Goal: Transaction & Acquisition: Obtain resource

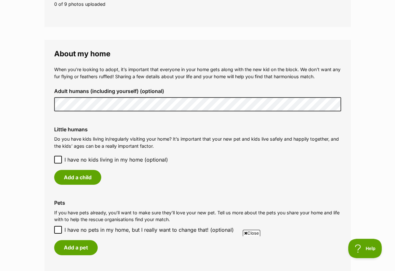
scroll to position [438, 0]
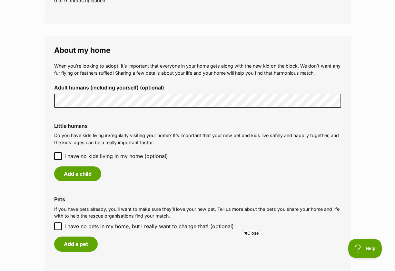
click at [59, 158] on icon at bounding box center [58, 156] width 5 height 5
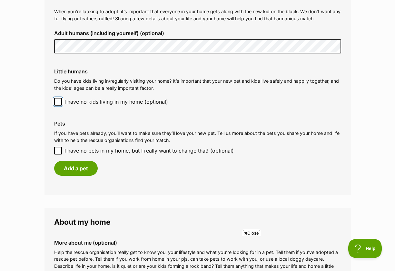
scroll to position [494, 0]
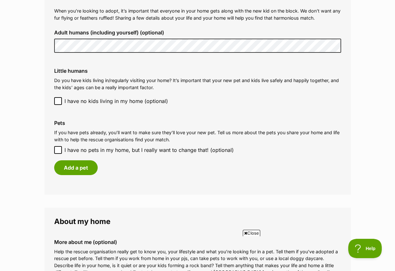
click at [59, 152] on icon at bounding box center [58, 150] width 5 height 5
click at [59, 152] on input "I have no pets in my home, but I really want to change that! (optional)" at bounding box center [58, 150] width 8 height 8
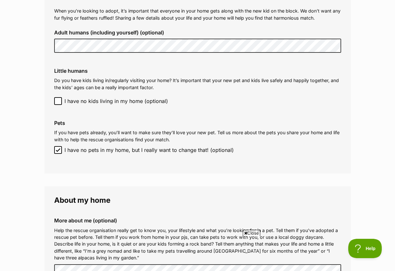
click at [59, 151] on icon at bounding box center [58, 150] width 5 height 5
click at [59, 151] on input "I have no pets in my home, but I really want to change that! (optional)" at bounding box center [58, 150] width 8 height 8
checkbox input "false"
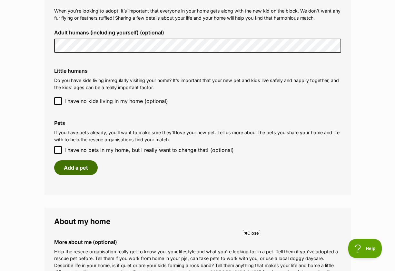
click at [68, 168] on button "Add a pet" at bounding box center [75, 167] width 43 height 15
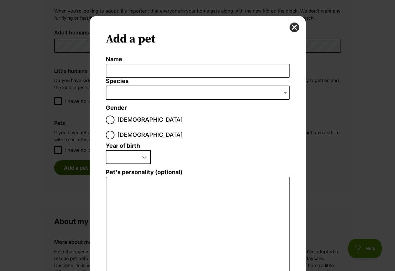
scroll to position [0, 0]
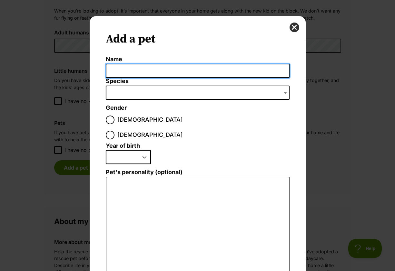
click at [129, 74] on input "Name" at bounding box center [198, 71] width 184 height 14
type input "Milo"
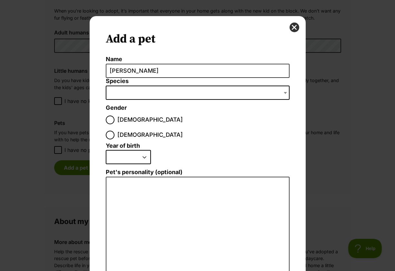
click at [151, 91] on span "Dialog Window - Close (Press escape to close)" at bounding box center [198, 93] width 184 height 14
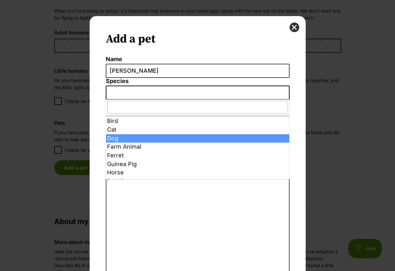
select select "1"
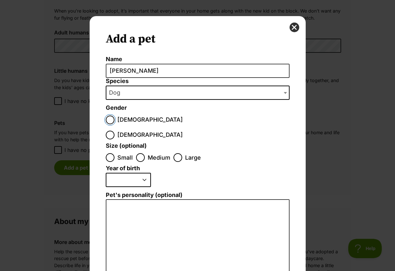
click at [113, 120] on input "Male" at bounding box center [110, 120] width 9 height 9
radio input "true"
click at [110, 153] on input "Small" at bounding box center [110, 157] width 9 height 9
radio input "true"
click at [135, 165] on legend "Year of birth" at bounding box center [123, 169] width 34 height 8
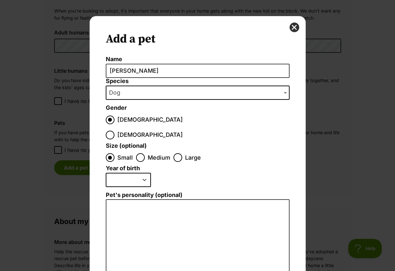
click at [143, 173] on select "2025 2024 2023 2022 2021 2020 2019 2018 2017 2016 2015 2014 2013 2012 2011 2010…" at bounding box center [128, 180] width 45 height 14
select select "2018"
click at [106, 173] on select "2025 2024 2023 2022 2021 2020 2019 2018 2017 2016 2015 2014 2013 2012 2011 2010…" at bounding box center [128, 180] width 45 height 14
click at [137, 207] on textarea "Pet's personality (optional)" at bounding box center [198, 269] width 184 height 141
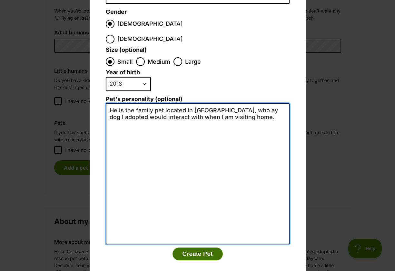
type textarea "He is the family pet located in WA, who ay dog I adopted would interact with wh…"
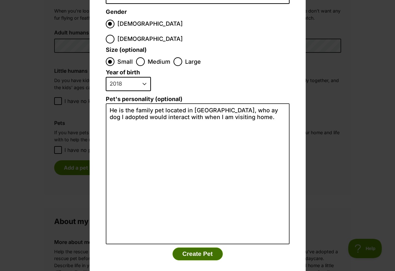
click at [195, 248] on button "Create Pet" at bounding box center [197, 254] width 50 height 13
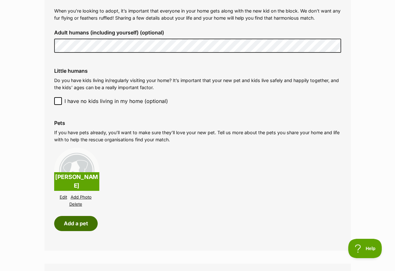
scroll to position [494, 0]
click at [73, 206] on link "Delete" at bounding box center [75, 204] width 13 height 5
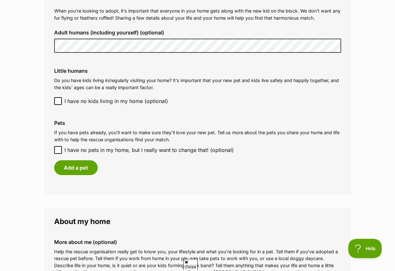
click at [58, 150] on icon at bounding box center [58, 150] width 5 height 5
click at [58, 150] on input "I have no pets in my home, but I really want to change that! (optional)" at bounding box center [58, 150] width 8 height 8
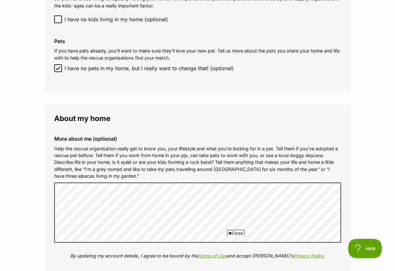
scroll to position [0, 0]
click at [56, 68] on icon at bounding box center [58, 68] width 4 height 3
click at [56, 68] on input "I have no pets in my home, but I really want to change that! (optional)" at bounding box center [58, 68] width 8 height 8
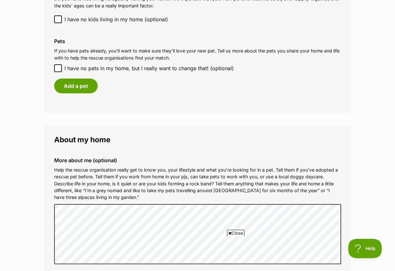
click at [56, 68] on icon at bounding box center [58, 68] width 4 height 3
click at [56, 68] on input "I have no pets in my home, but I really want to change that! (optional)" at bounding box center [58, 68] width 8 height 8
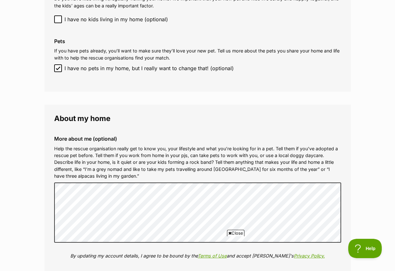
click at [56, 68] on icon at bounding box center [58, 68] width 4 height 3
click at [56, 68] on input "I have no pets in my home, but I really want to change that! (optional)" at bounding box center [58, 68] width 8 height 8
checkbox input "false"
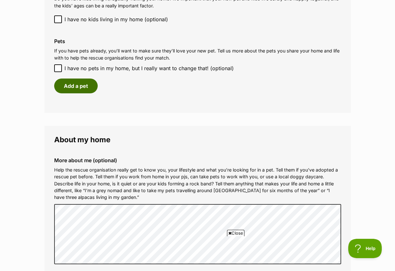
click at [67, 83] on button "Add a pet" at bounding box center [75, 86] width 43 height 15
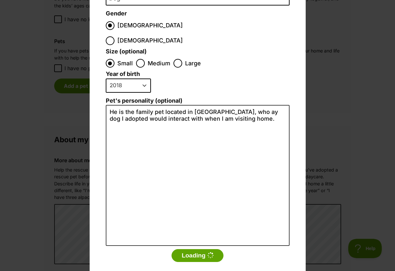
scroll to position [96, 0]
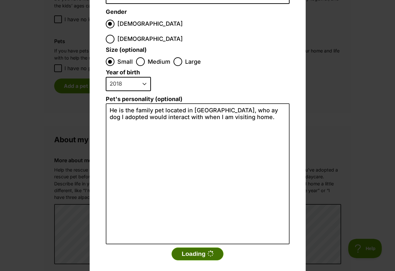
click at [201, 248] on button "Loading" at bounding box center [197, 254] width 52 height 13
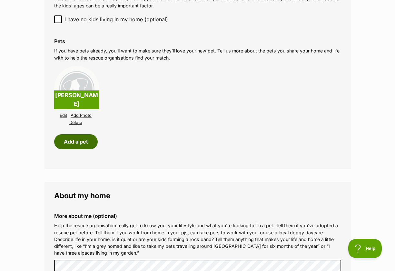
scroll to position [575, 0]
click at [88, 145] on button "Add a pet" at bounding box center [75, 141] width 43 height 15
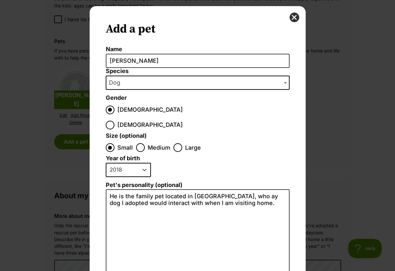
scroll to position [8, 0]
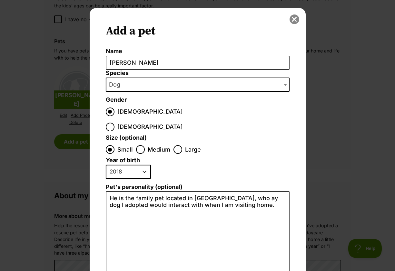
click at [293, 23] on button "close" at bounding box center [294, 19] width 10 height 10
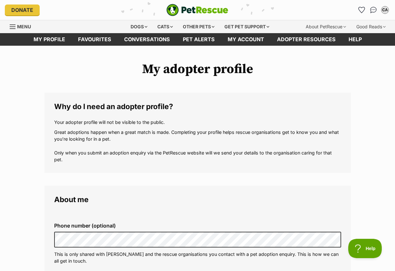
scroll to position [575, 0]
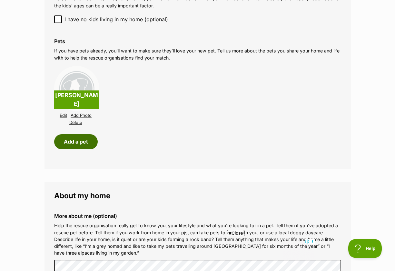
click at [68, 144] on button "Add a pet" at bounding box center [75, 141] width 43 height 15
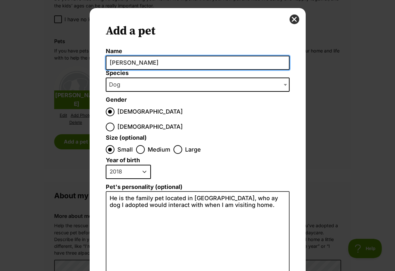
scroll to position [0, 0]
drag, startPoint x: 139, startPoint y: 66, endPoint x: 94, endPoint y: 62, distance: 44.3
click at [94, 63] on div "Add a pet Name Milo Species Bird Cat Dog Farm Animal Ferret Guinea Pig Horse Ra…" at bounding box center [198, 191] width 216 height 366
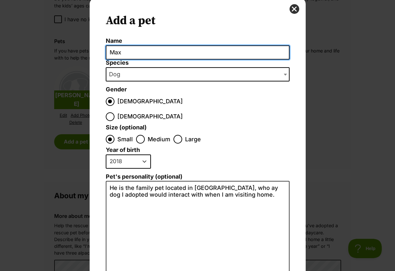
type input "Max"
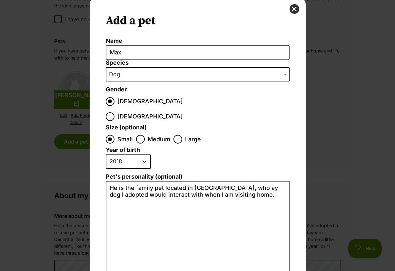
click at [144, 155] on select "2025 2024 2023 2022 2021 2020 2019 2018 2017 2016 2015 2014 2013 2012 2011 2010…" at bounding box center [128, 162] width 45 height 14
select select "2013"
click at [106, 155] on select "2025 2024 2023 2022 2021 2020 2019 2018 2017 2016 2015 2014 2013 2012 2011 2010…" at bounding box center [128, 162] width 45 height 14
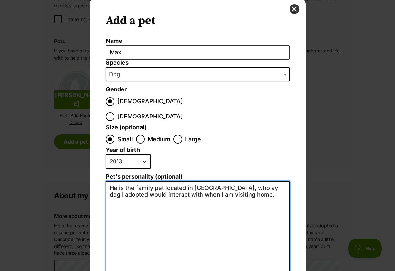
click at [134, 181] on textarea "He is the family pet located in WA, who ay dog I adopted would interact with wh…" at bounding box center [198, 251] width 184 height 141
drag, startPoint x: 217, startPoint y: 181, endPoint x: 71, endPoint y: 165, distance: 147.8
click at [71, 165] on div "Add a pet Name Max Species Bird Cat Dog Farm Animal Ferret Guinea Pig Horse Rab…" at bounding box center [197, 135] width 395 height 271
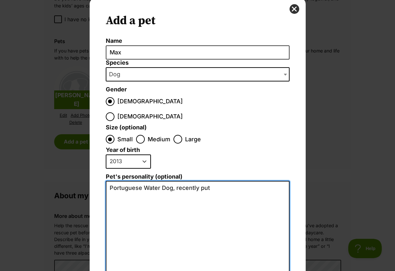
click at [172, 181] on textarea "Portuguese Water Dog, recently put" at bounding box center [198, 251] width 184 height 141
click at [153, 182] on textarea "Portuguese Water Dog who is the other family pet in WA, recently put" at bounding box center [198, 251] width 184 height 141
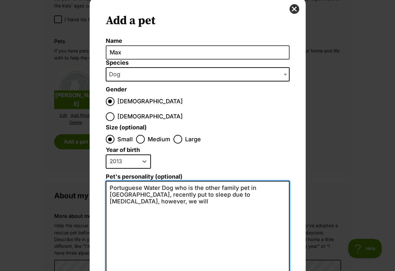
type textarea "Portuguese Water Dog who is the other family pet in WA, recently put to sleep d…"
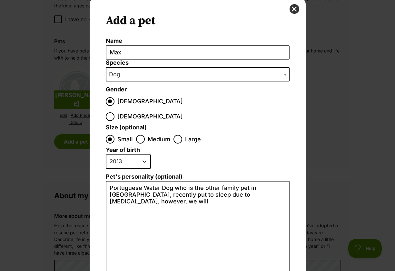
click at [173, 132] on ol "Small Medium Large" at bounding box center [198, 139] width 184 height 15
click at [176, 135] on input "Large" at bounding box center [177, 139] width 9 height 9
radio input "true"
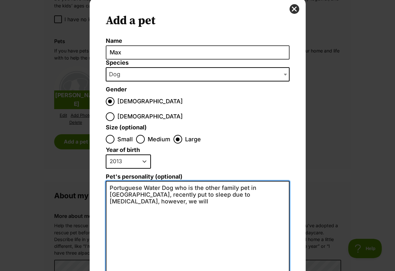
click at [264, 181] on textarea "Portuguese Water Dog who is the other family pet in WA, recently put to sleep d…" at bounding box center [198, 251] width 184 height 141
click at [186, 181] on textarea "Portuguese Water Dog who is the other family pet in WA, recently put to sleep d…" at bounding box center [198, 251] width 184 height 141
click at [152, 181] on textarea "Portuguese Water Dog who is the other family pet in WA, recently put to sleep d…" at bounding box center [198, 251] width 184 height 141
click at [132, 181] on textarea "Portuguese Water Dog who is the other family pet in WA, recently put to sleep d…" at bounding box center [198, 251] width 184 height 141
click at [158, 182] on textarea "Portuguese Water Dog who is the other family pet in WA, recently unexpectantly …" at bounding box center [198, 251] width 184 height 141
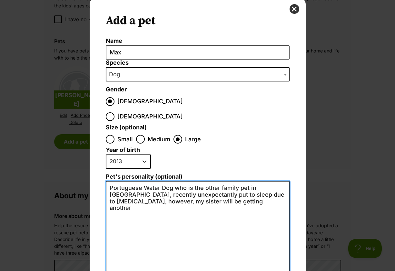
click at [193, 188] on textarea "Portuguese Water Dog who is the other family pet in WA, recently unexpectantly …" at bounding box center [198, 251] width 184 height 141
click at [164, 181] on textarea "Portuguese Water Dog who is the other family pet in WA, recently unexpectantly …" at bounding box center [198, 251] width 184 height 141
click at [203, 184] on textarea "Portuguese Water Dog who is the other family pet in WA, recently unexpectantly …" at bounding box center [198, 251] width 184 height 141
click at [163, 181] on textarea "Portuguese Water Dog who is the other family pet in WA, recently unexpectantly …" at bounding box center [198, 251] width 184 height 141
click at [203, 190] on textarea "Portuguese Water Dog who is the other family pet in WA, recently unexpectently …" at bounding box center [198, 251] width 184 height 141
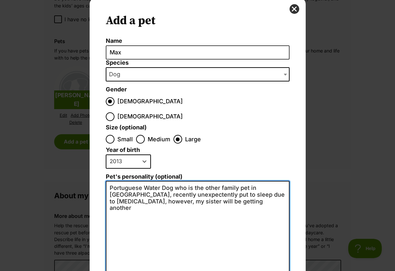
click at [159, 181] on textarea "Portuguese Water Dog who is the other family pet in WA, recently unexpectently …" at bounding box center [198, 251] width 184 height 141
click at [175, 181] on textarea "Portuguese Water Dog who is the other family pet in WA, recently unexpectently …" at bounding box center [198, 251] width 184 height 141
click at [163, 181] on textarea "Portuguese Water Dog who is the other family pet in WA, recently unexpectently …" at bounding box center [198, 251] width 184 height 141
click at [170, 181] on textarea "Portuguese Water Dog who is the other family pet in WA, recently unexpectantly …" at bounding box center [198, 251] width 184 height 141
click at [206, 187] on textarea "Portuguese Water Dog who is the other family pet in WA, recently unexpectantley…" at bounding box center [198, 251] width 184 height 141
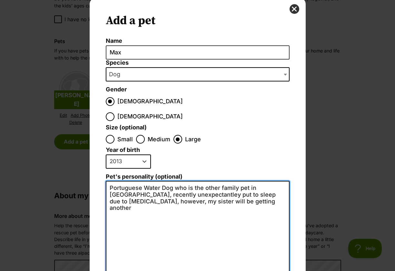
click at [173, 181] on textarea "Portuguese Water Dog who is the other family pet in WA, recently unexpectantley…" at bounding box center [198, 251] width 184 height 141
click at [214, 186] on textarea "Portuguese Water Dog who is the other family pet in WA, recently unexpectantly …" at bounding box center [198, 251] width 184 height 141
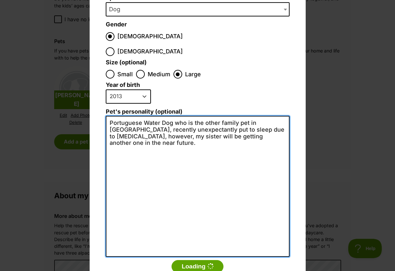
scroll to position [88, 0]
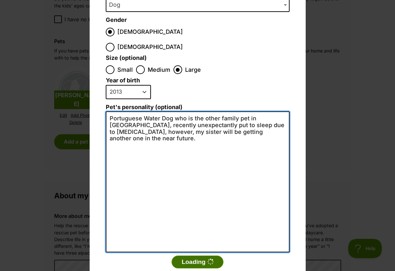
type textarea "Portuguese Water Dog who is the other family pet in WA, recently unexpectantly …"
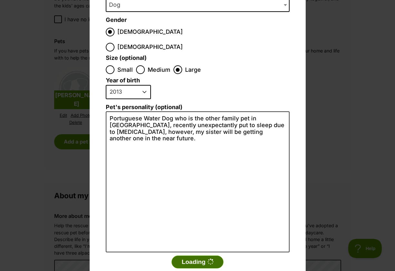
click at [202, 256] on button "Loading" at bounding box center [197, 262] width 52 height 13
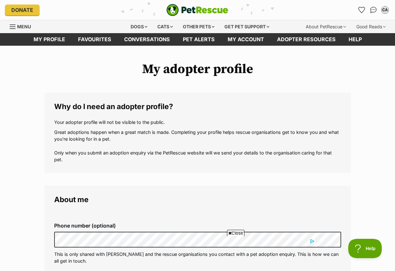
scroll to position [575, 0]
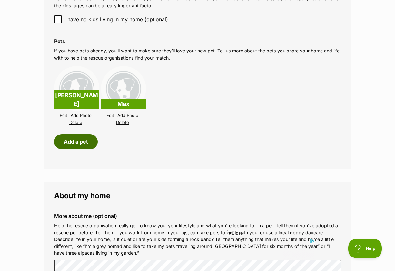
click at [81, 138] on button "Add a pet" at bounding box center [75, 141] width 43 height 15
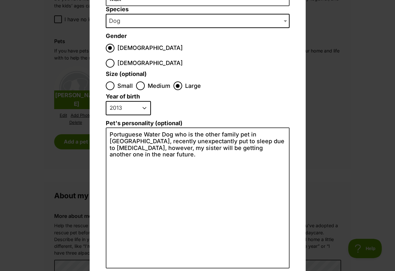
scroll to position [68, 0]
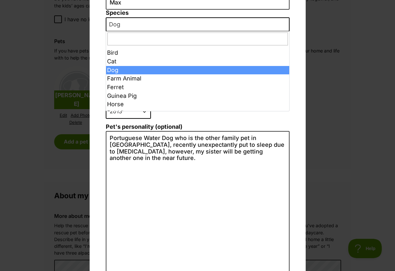
click at [133, 24] on span "Dog" at bounding box center [198, 24] width 184 height 14
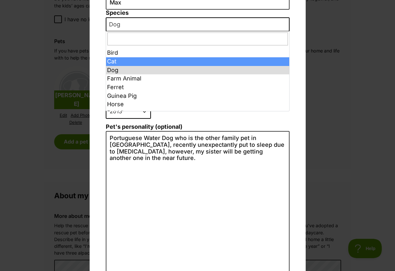
select select "2"
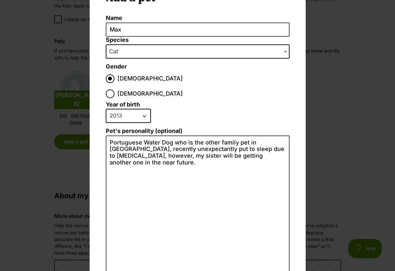
scroll to position [41, 0]
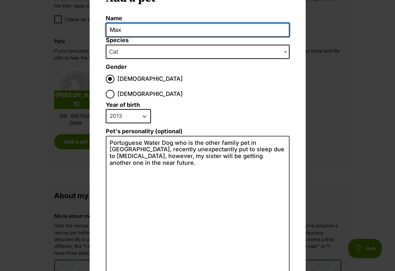
drag, startPoint x: 127, startPoint y: 25, endPoint x: 110, endPoint y: 27, distance: 17.1
click at [110, 27] on input "Max" at bounding box center [198, 30] width 184 height 14
drag, startPoint x: 127, startPoint y: 30, endPoint x: 88, endPoint y: 29, distance: 39.3
click at [88, 29] on div "Add a pet Name Max Species Bird Cat Dog Farm Animal Ferret Guinea Pig Horse Rab…" at bounding box center [198, 94] width 226 height 239
type input "Cat"
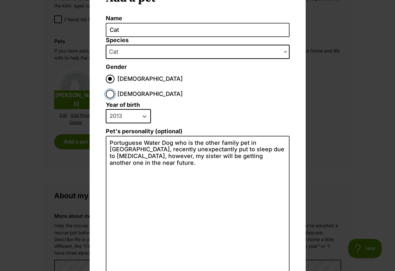
click at [114, 90] on input "Female" at bounding box center [110, 94] width 9 height 9
radio input "true"
click at [137, 109] on select "2025 2024 2023 2022 2021 2020 2019 2018 2017 2016 2015 2014 2013 2012 2011 2010…" at bounding box center [128, 116] width 45 height 14
click at [106, 109] on select "2025 2024 2023 2022 2021 2020 2019 2018 2017 2016 2015 2014 2013 2012 2011 2010…" at bounding box center [128, 116] width 45 height 14
click at [140, 109] on select "2025 2024 2023 2022 2021 2020 2019 2018 2017 2016 2015 2014 2013 2012 2011 2010…" at bounding box center [128, 116] width 45 height 14
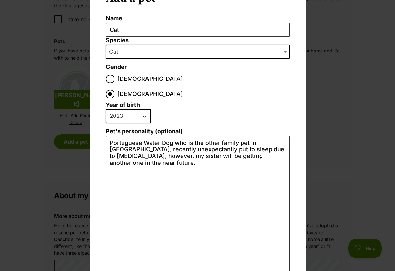
scroll to position [0, 0]
select select "2020"
click at [106, 109] on select "2025 2024 2023 2022 2021 2020 2019 2018 2017 2016 2015 2014 2013 2012 2011 2010…" at bounding box center [128, 116] width 45 height 14
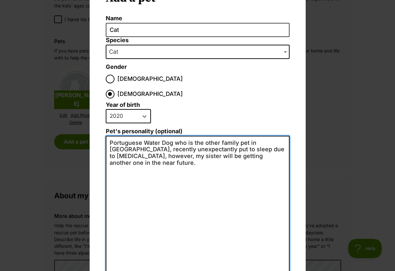
click at [208, 143] on textarea "Portuguese Water Dog who is the other family pet in WA, recently unexpectantly …" at bounding box center [198, 206] width 184 height 141
drag, startPoint x: 269, startPoint y: 144, endPoint x: 97, endPoint y: 126, distance: 172.7
click at [97, 126] on div "Add a pet Name Cat Species Bird Cat Dog Farm Animal Ferret Guinea Pig Horse Rab…" at bounding box center [198, 146] width 216 height 343
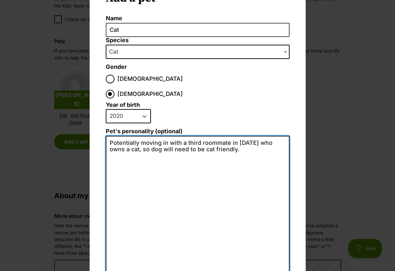
scroll to position [73, 0]
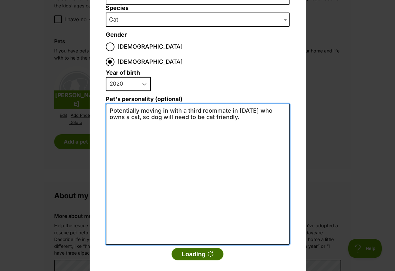
type textarea "Potentially moving in with a third roommate in 2026 who owns a cat, so dog will…"
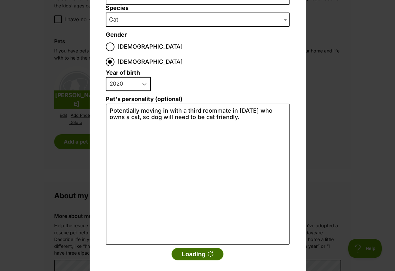
click at [187, 248] on button "Loading" at bounding box center [197, 254] width 52 height 13
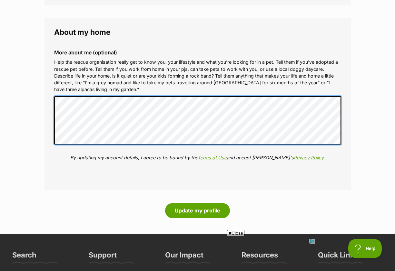
scroll to position [0, 0]
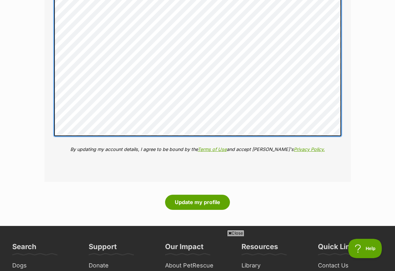
scroll to position [945, 0]
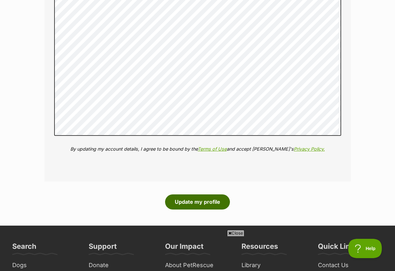
click at [200, 202] on button "Update my profile" at bounding box center [197, 202] width 65 height 15
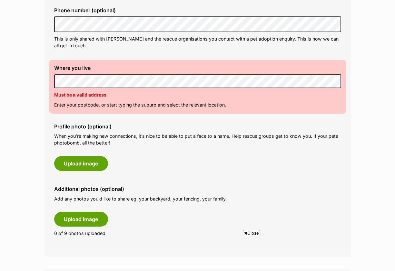
scroll to position [218, 0]
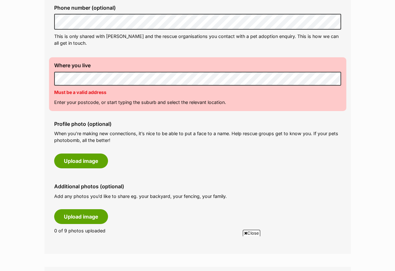
click at [136, 94] on p "Must be a valid address" at bounding box center [197, 92] width 287 height 7
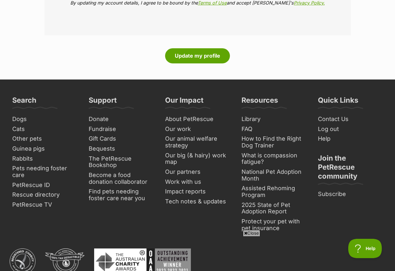
scroll to position [1116, 0]
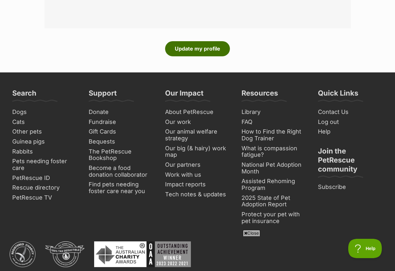
click at [208, 43] on button "Update my profile" at bounding box center [197, 48] width 65 height 15
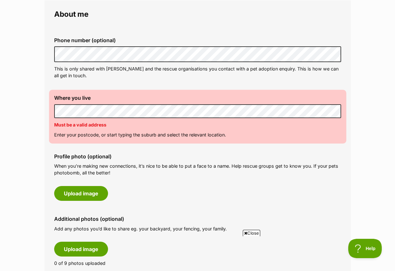
scroll to position [184, 0]
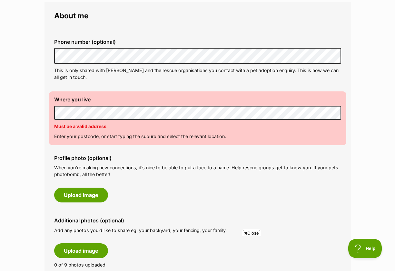
click at [51, 112] on div "Where you live Address line 1 (optional) Address line 2 (optional) Suburb (opti…" at bounding box center [197, 117] width 297 height 53
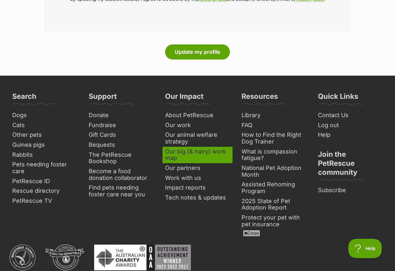
scroll to position [1123, 0]
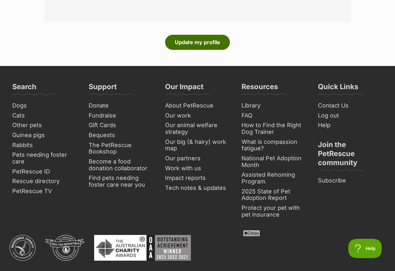
click at [207, 42] on button "Update my profile" at bounding box center [197, 42] width 65 height 15
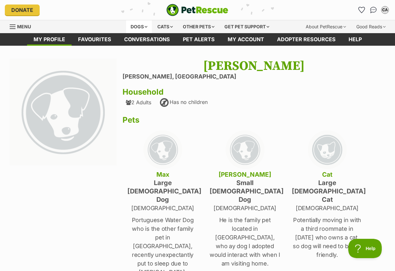
click at [140, 28] on div "Dogs" at bounding box center [139, 26] width 26 height 13
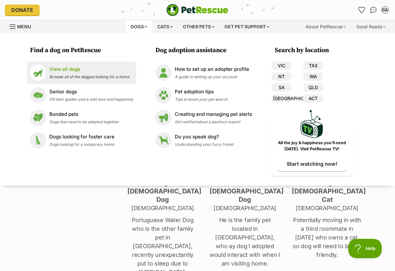
click at [109, 76] on span "Browse all of the doggos looking for a home" at bounding box center [89, 76] width 80 height 5
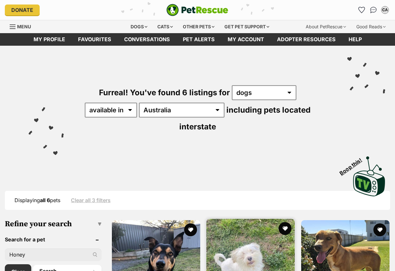
scroll to position [97, 0]
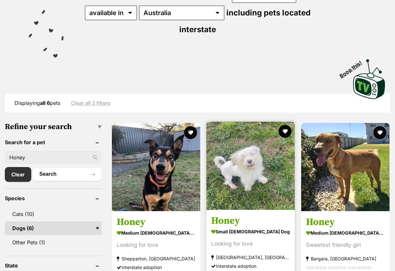
click at [232, 215] on h3 "Honey" at bounding box center [250, 221] width 79 height 12
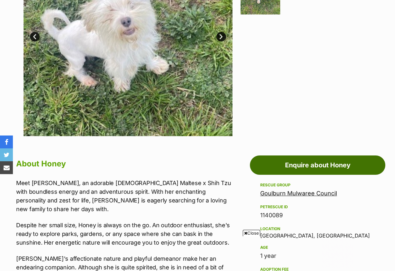
click at [285, 166] on link "Enquire about Honey" at bounding box center [317, 165] width 135 height 19
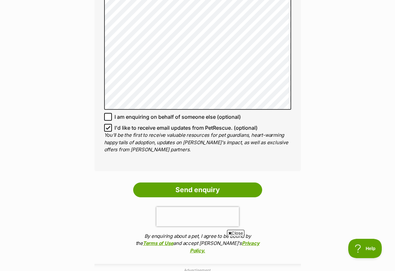
scroll to position [632, 0]
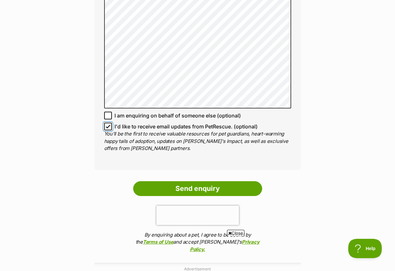
click at [108, 123] on input "I'd like to receive email updates from PetRescue. (optional)" at bounding box center [108, 127] width 8 height 8
checkbox input "false"
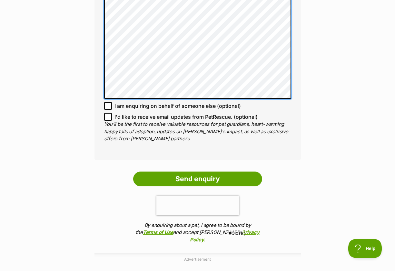
scroll to position [658, 0]
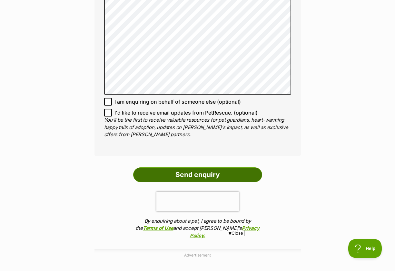
click at [191, 168] on input "Send enquiry" at bounding box center [197, 175] width 129 height 15
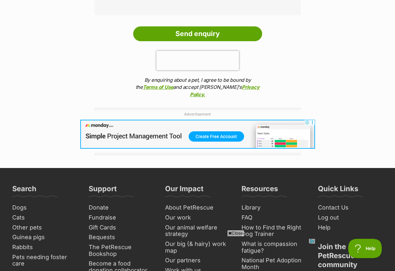
scroll to position [853, 0]
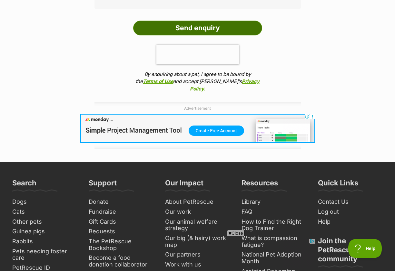
click at [197, 21] on input "Send enquiry" at bounding box center [197, 28] width 129 height 15
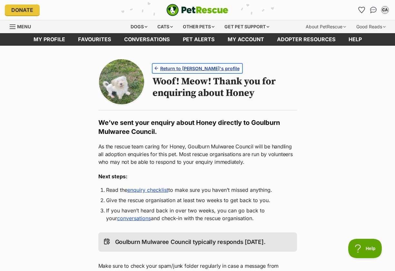
click at [175, 71] on span "Return to [PERSON_NAME]'s profile" at bounding box center [199, 68] width 79 height 7
